Goal: Information Seeking & Learning: Learn about a topic

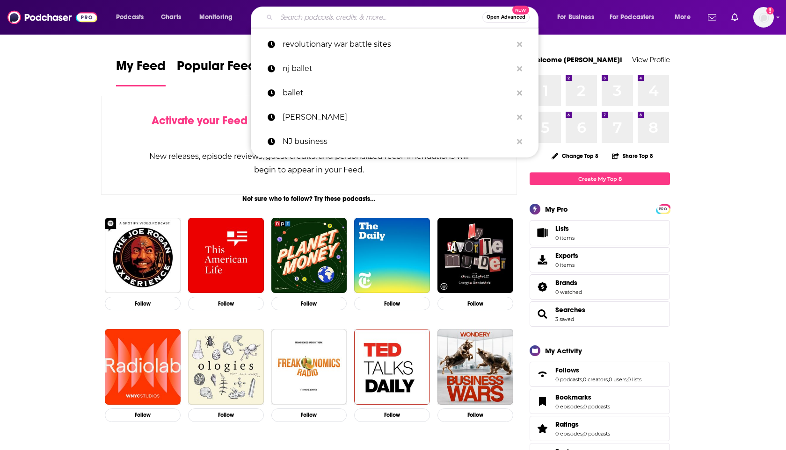
click at [290, 20] on input "Search podcasts, credits, & more..." at bounding box center [379, 17] width 206 height 15
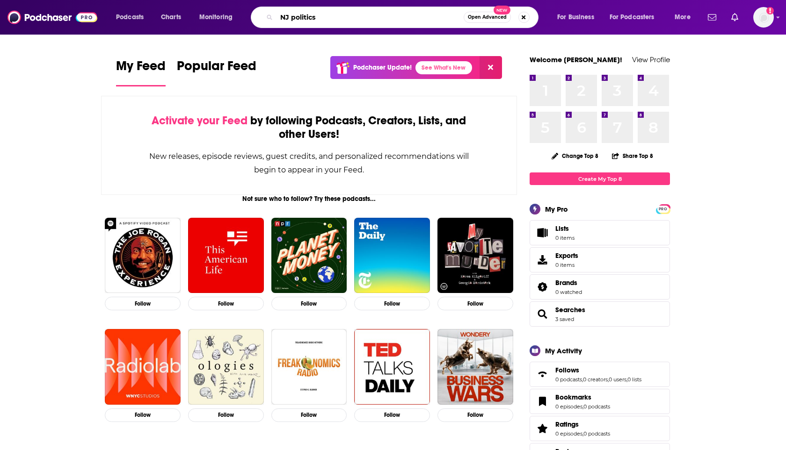
type input "NJ politics"
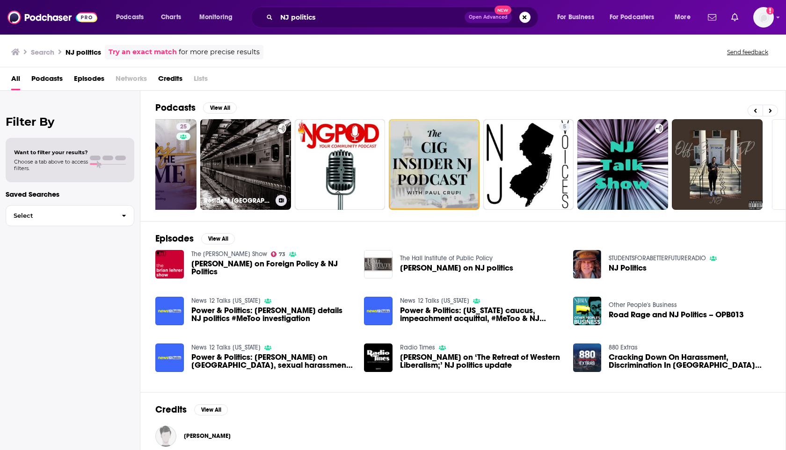
scroll to position [0, 229]
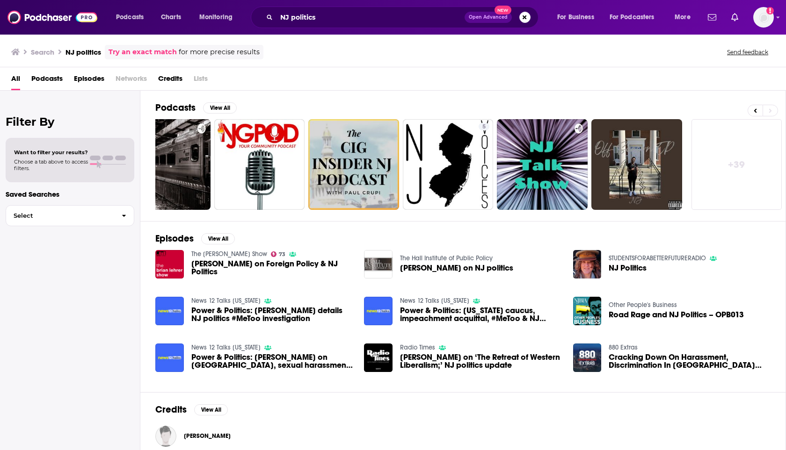
click at [733, 172] on link "+ 39" at bounding box center [736, 164] width 91 height 91
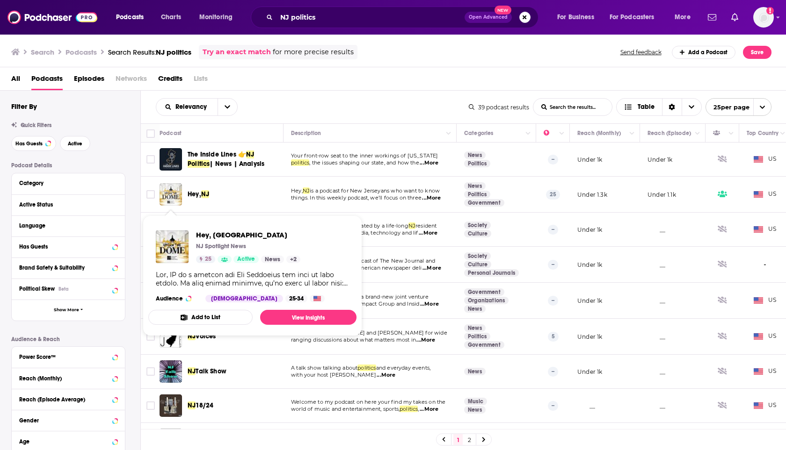
click at [172, 197] on img "Hey, NJ" at bounding box center [170, 194] width 22 height 22
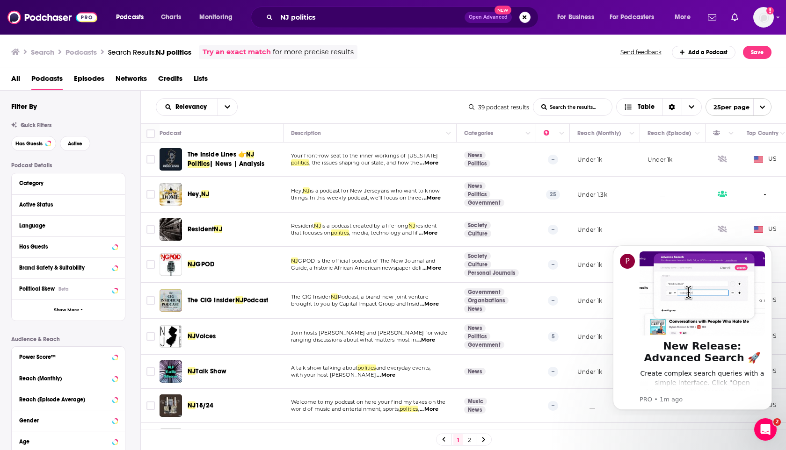
click at [392, 97] on div "Relevancy List Search Input Search the results... Table 39 podcast results List…" at bounding box center [463, 107] width 645 height 33
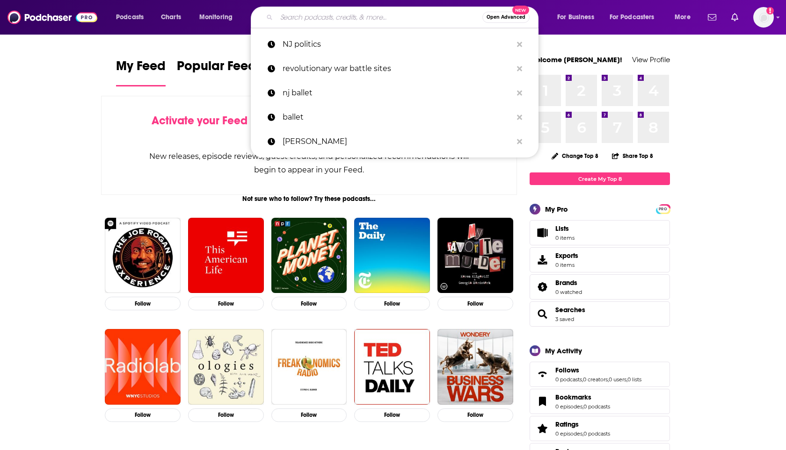
click at [379, 16] on input "Search podcasts, credits, & more..." at bounding box center [379, 17] width 206 height 15
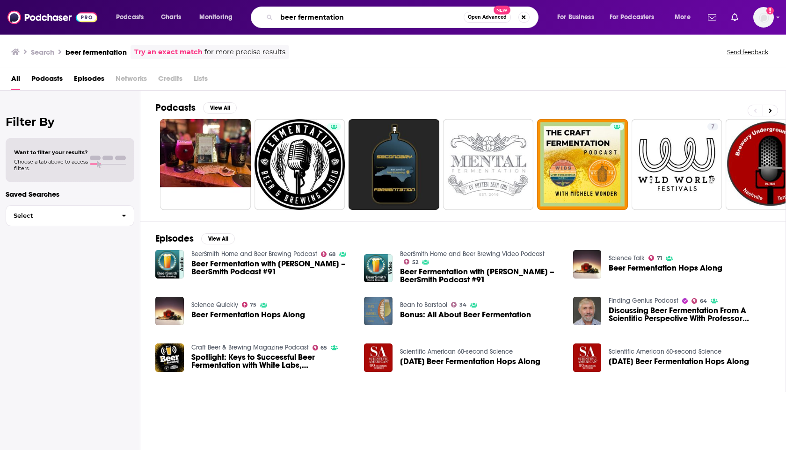
click at [281, 17] on input "beer fermentation" at bounding box center [369, 17] width 187 height 15
type input "NJ beer fermentation"
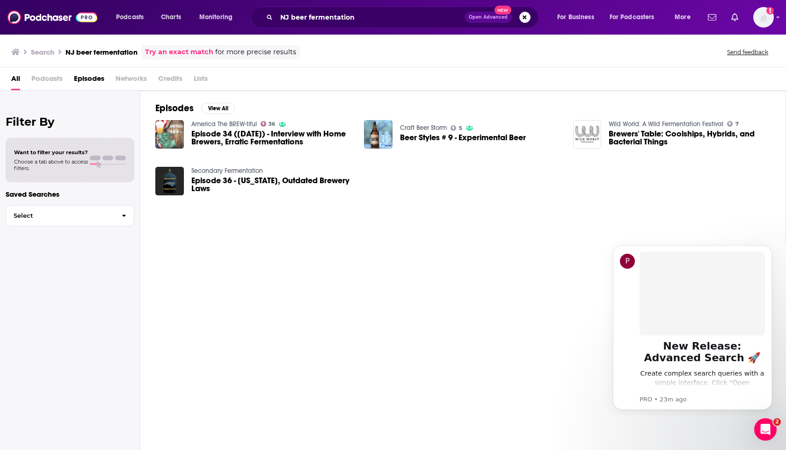
click at [176, 133] on img "Episode 34 (1/18/21) - Interview with Home Brewers, Erratic Fermentations" at bounding box center [169, 134] width 29 height 29
